Goal: Task Accomplishment & Management: Use online tool/utility

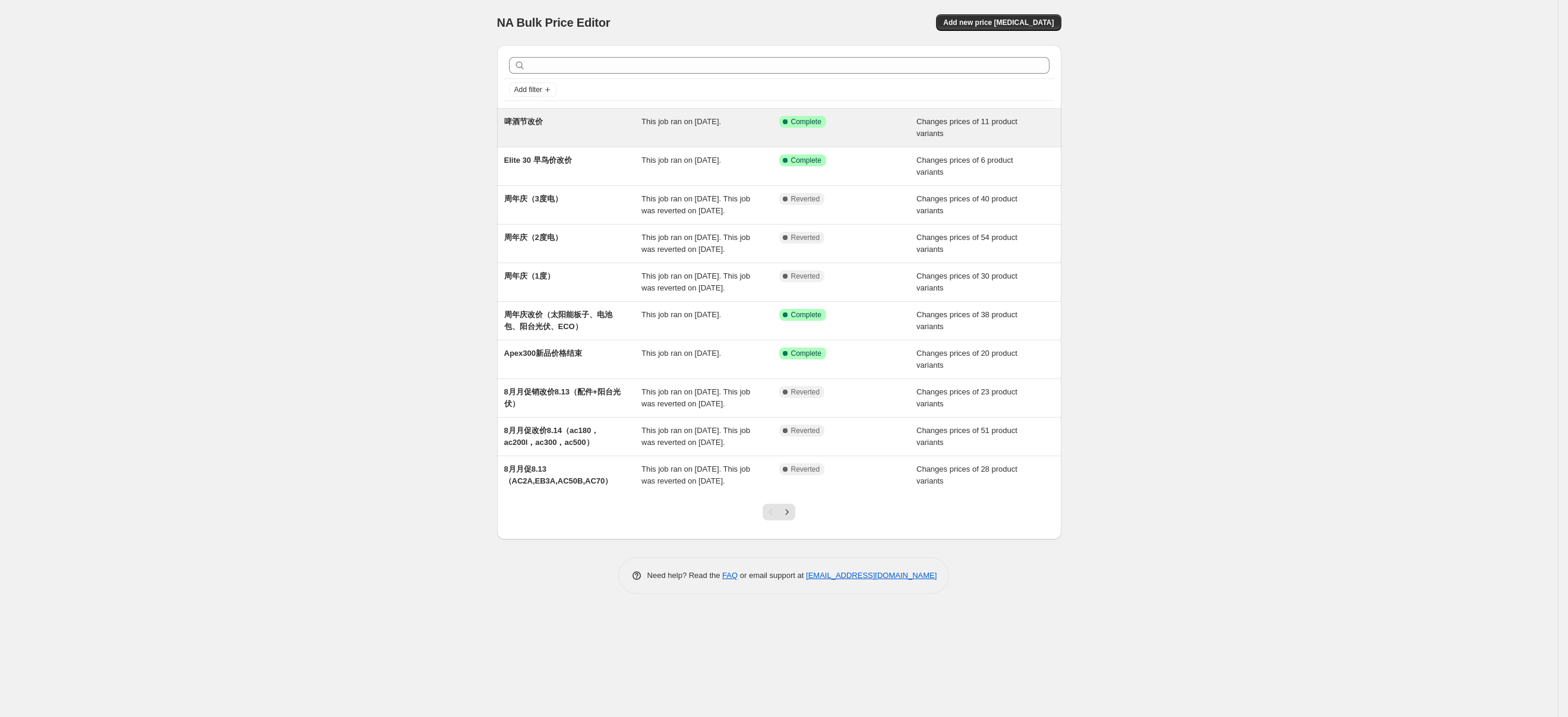
click at [838, 123] on div "Success Complete Complete" at bounding box center [839, 121] width 120 height 12
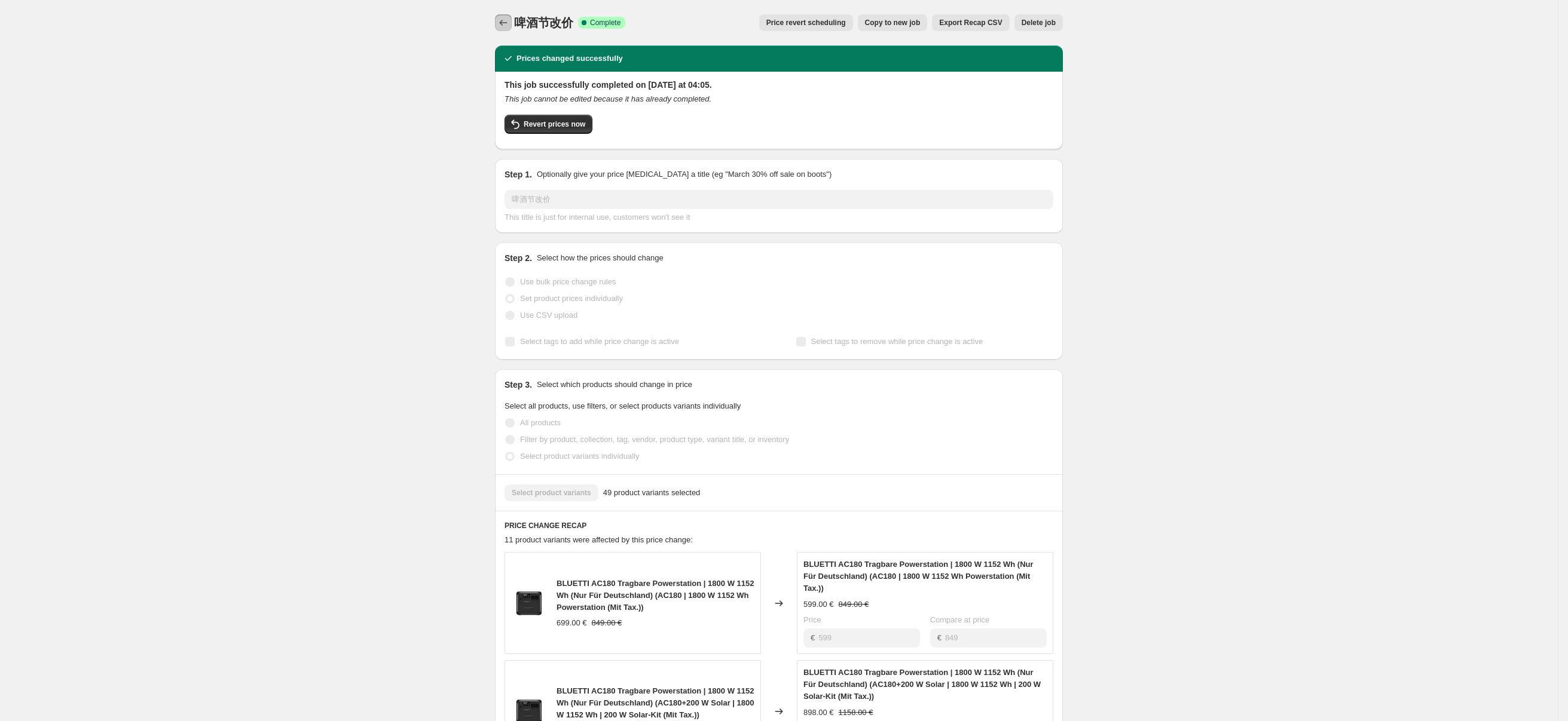
click at [508, 22] on icon "Price change jobs" at bounding box center [502, 22] width 12 height 12
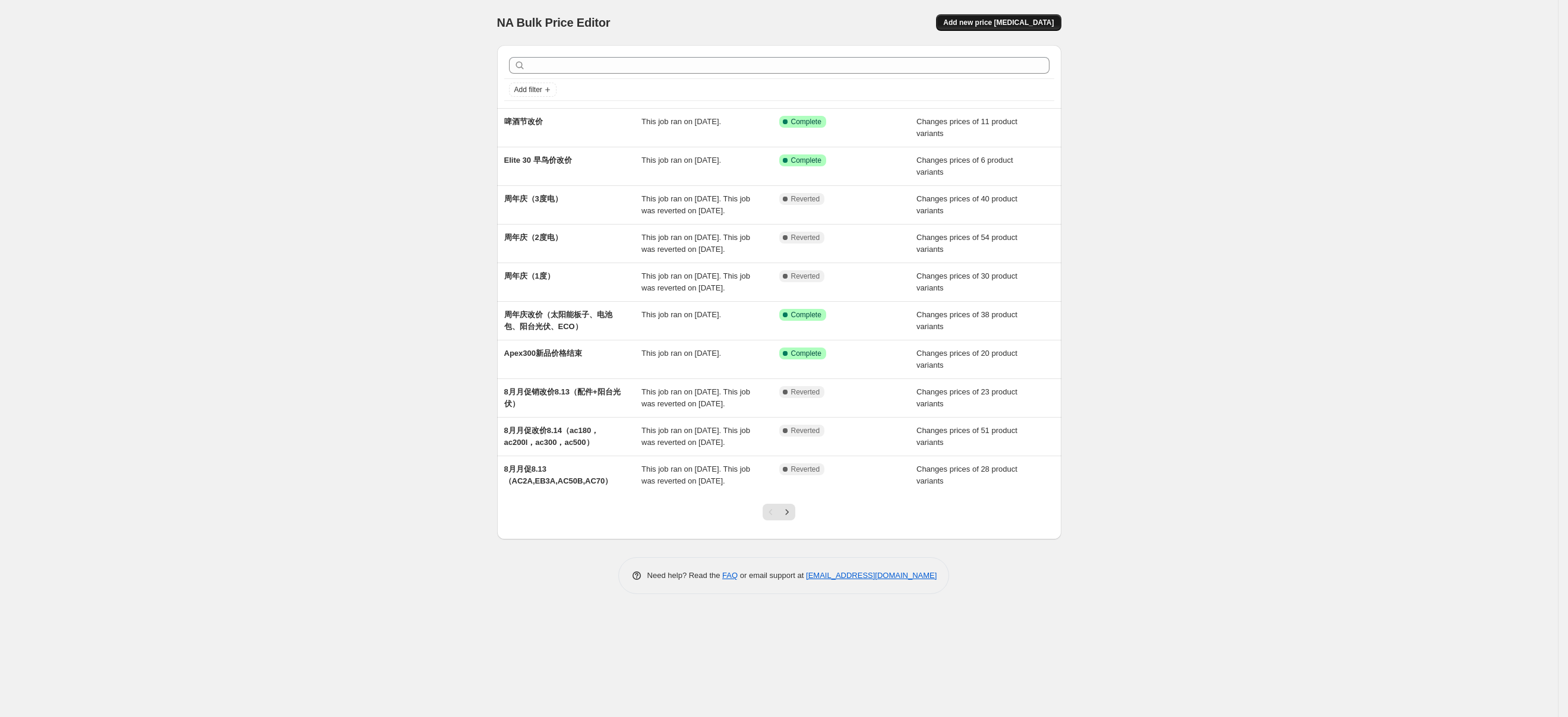
click at [1022, 20] on span "Add new price [MEDICAL_DATA]" at bounding box center [998, 22] width 111 height 10
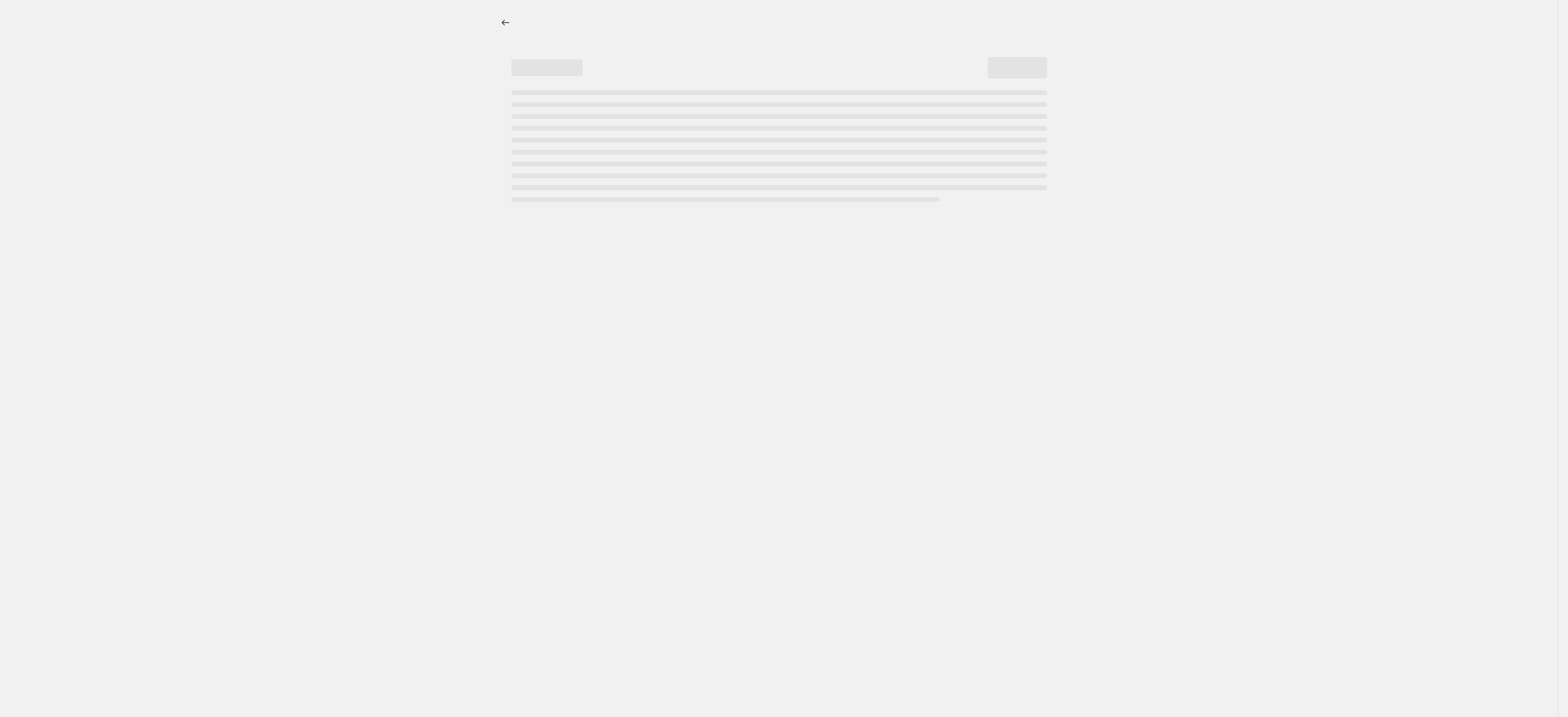
select select "percentage"
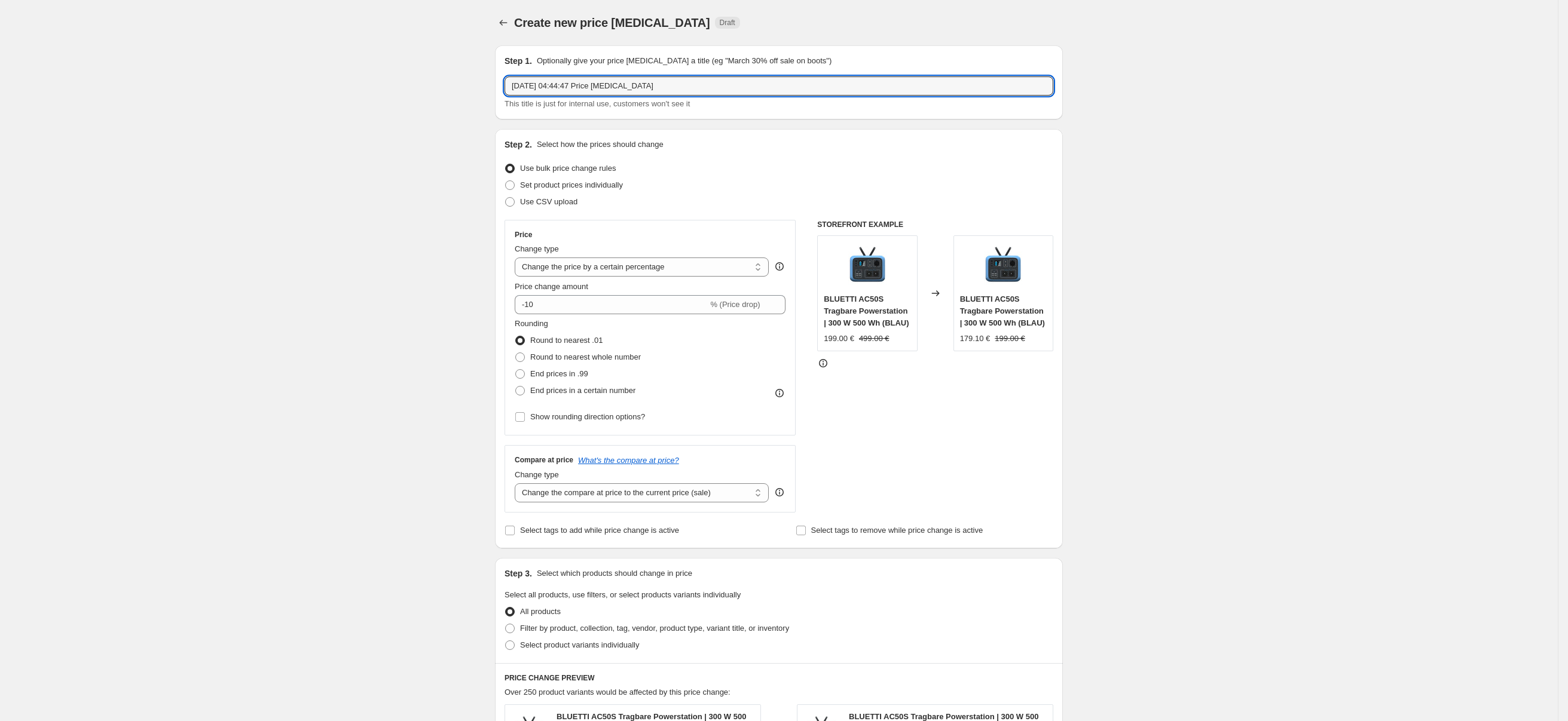
drag, startPoint x: 671, startPoint y: 93, endPoint x: 504, endPoint y: 91, distance: 167.0
click at [504, 91] on div "Step 1. Optionally give your price [MEDICAL_DATA] a title (eg "March 30% off sa…" at bounding box center [779, 83] width 568 height 74
type input "啤酒节改价"
click at [1265, 288] on div "Create new price [MEDICAL_DATA]. This page is ready Create new price [MEDICAL_D…" at bounding box center [779, 606] width 1558 height 1213
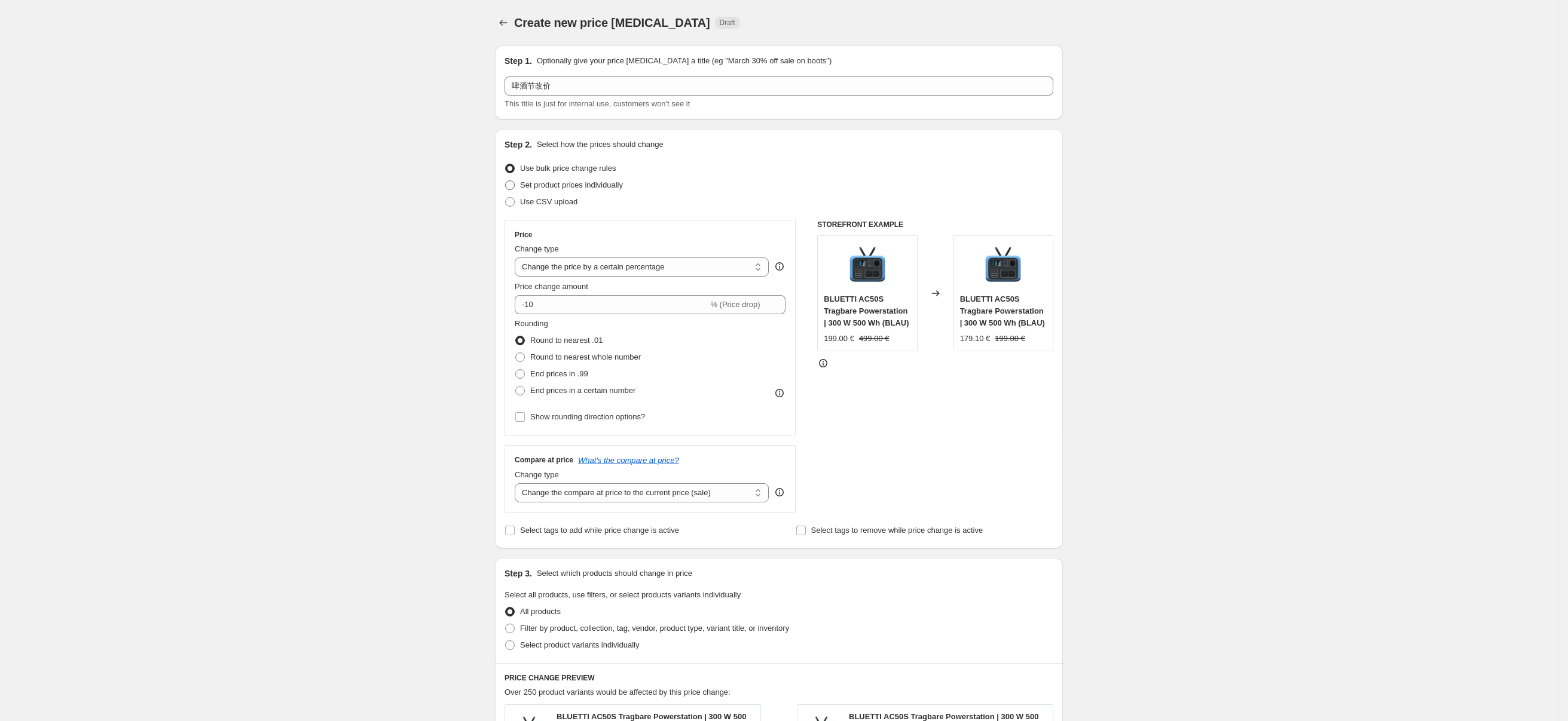
click at [563, 185] on span "Set product prices individually" at bounding box center [571, 185] width 103 height 9
click at [506, 181] on input "Set product prices individually" at bounding box center [505, 180] width 1 height 1
radio input "true"
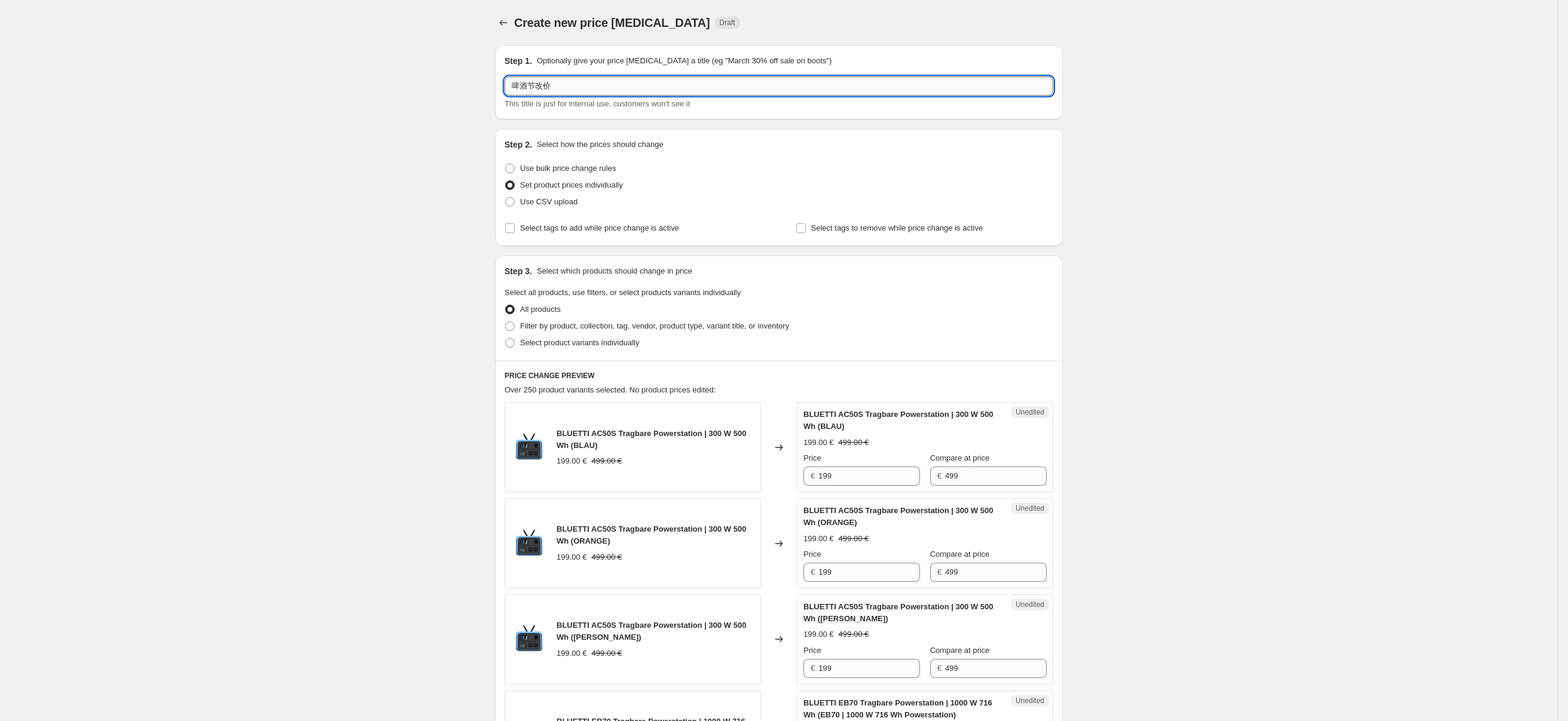
click at [572, 94] on input "啤酒节改价" at bounding box center [779, 85] width 549 height 19
type input "啤酒节改价1111"
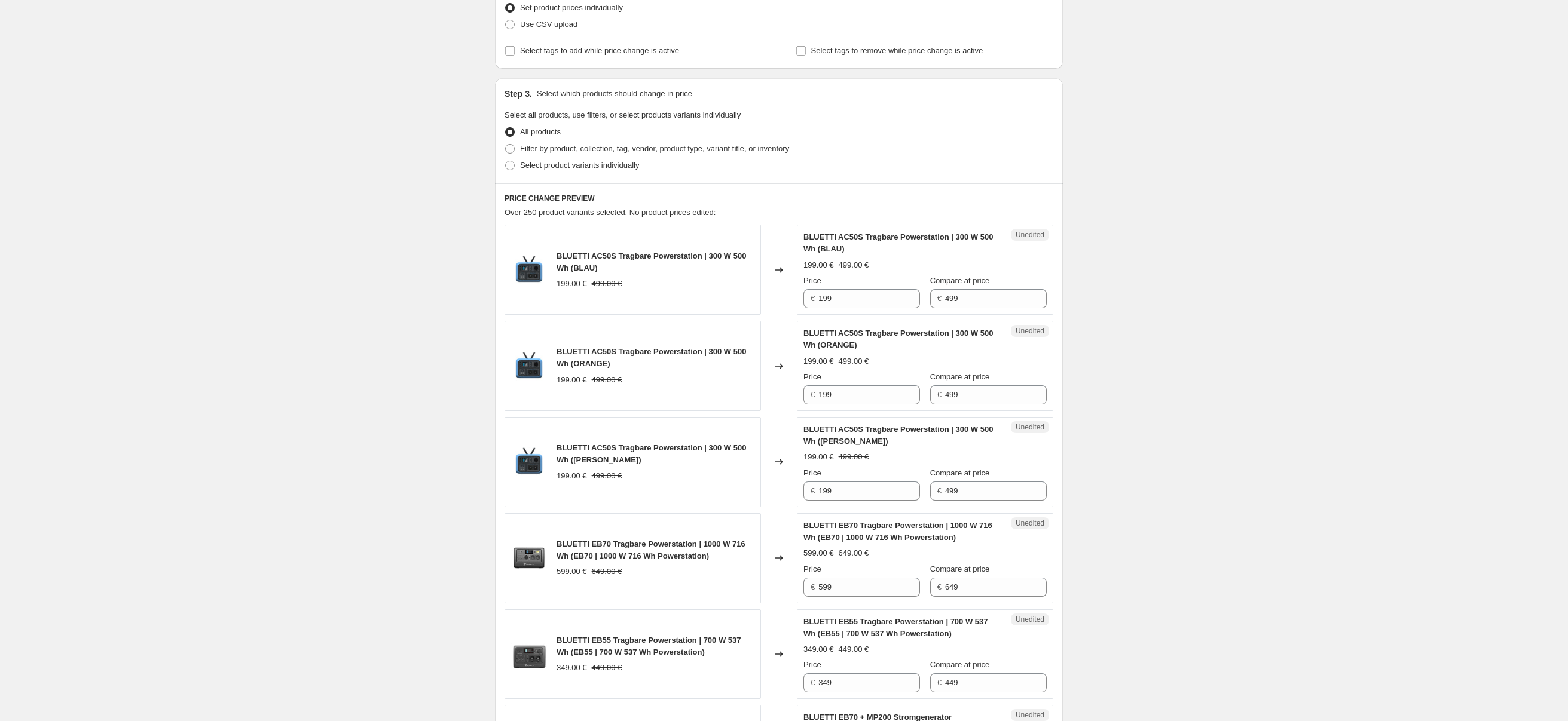
scroll to position [179, 0]
click at [560, 166] on span "Select product variants individually" at bounding box center [579, 163] width 119 height 9
click at [506, 160] on input "Select product variants individually" at bounding box center [505, 159] width 1 height 1
radio input "true"
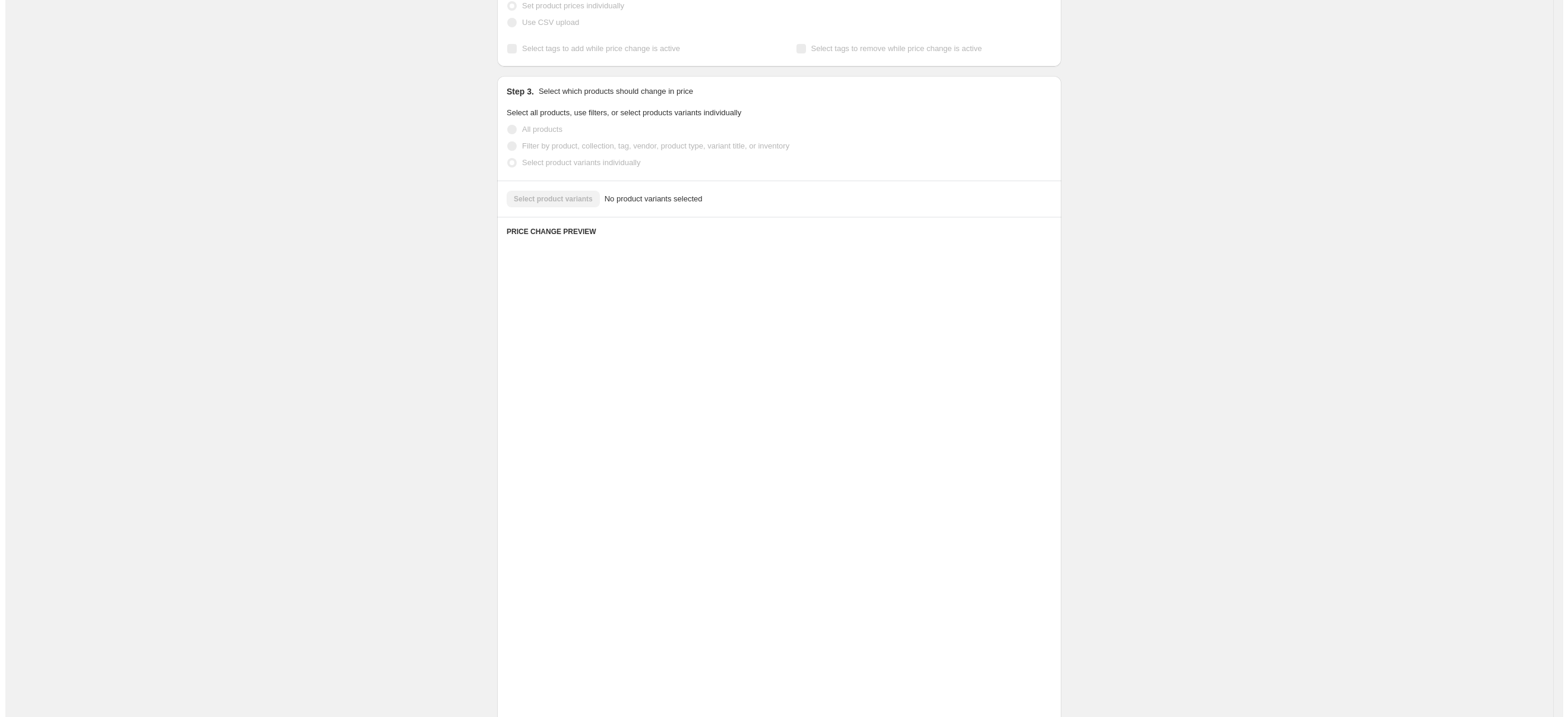
scroll to position [0, 0]
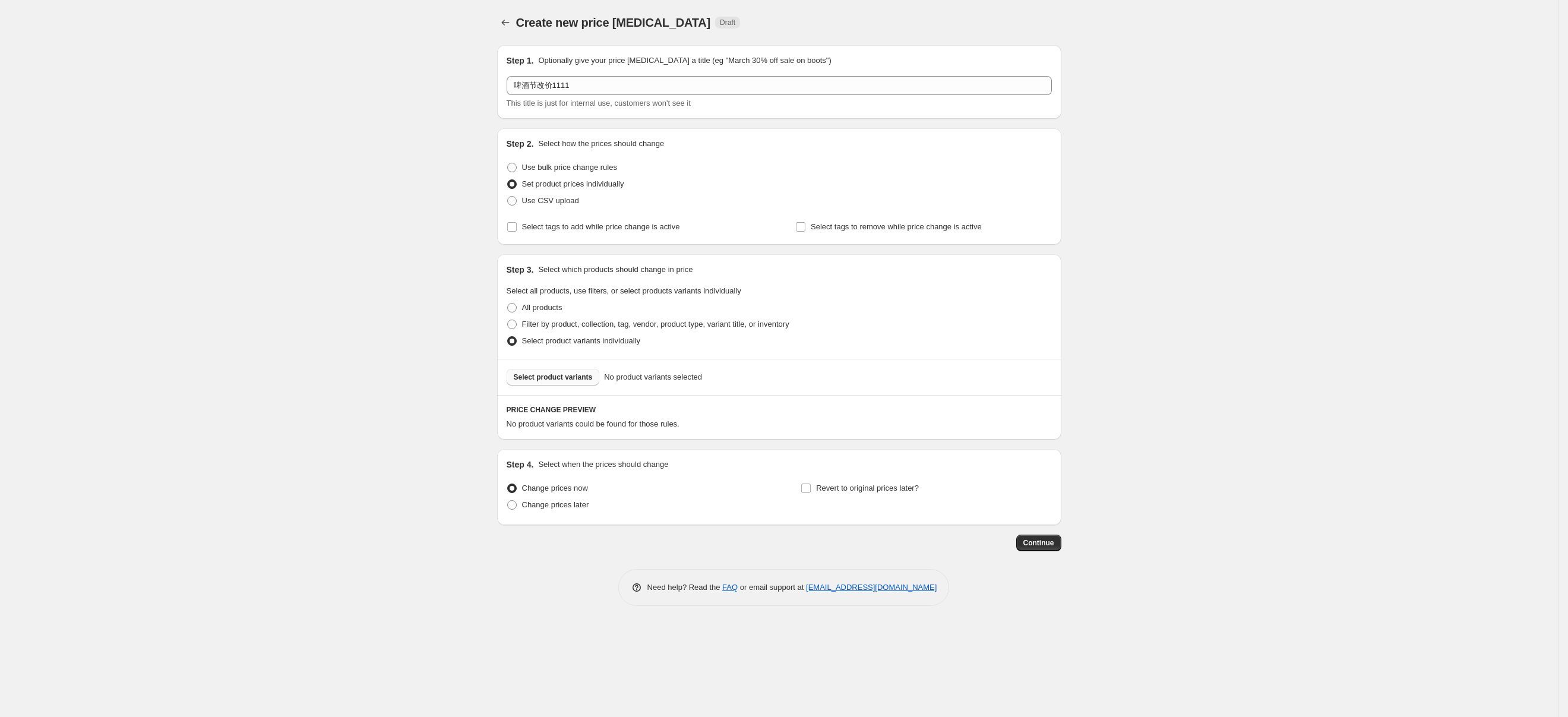
click at [556, 373] on span "Select product variants" at bounding box center [553, 377] width 79 height 10
